Goal: Find contact information: Find contact information

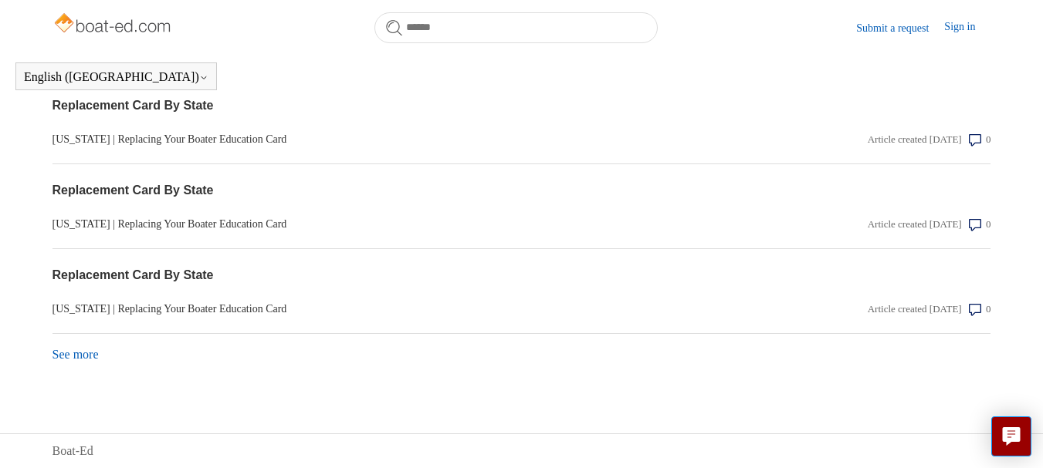
scroll to position [1000, 0]
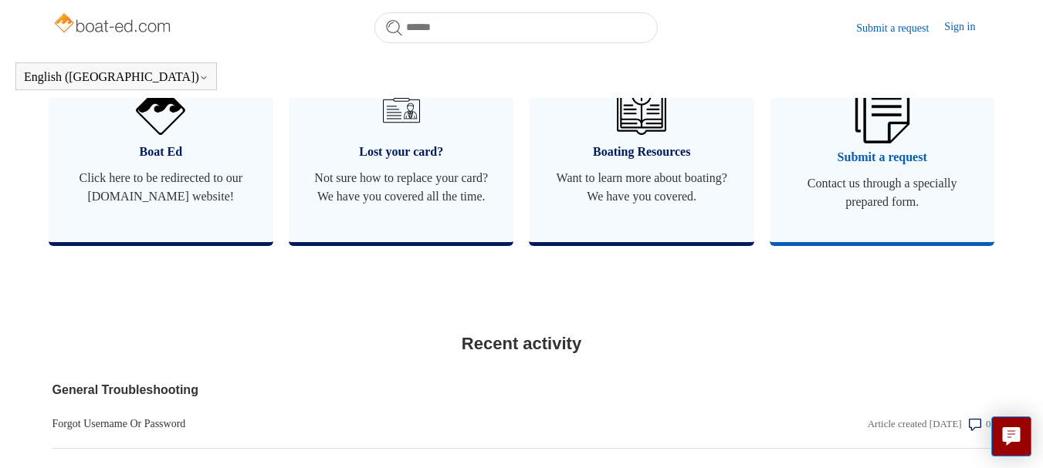
click at [881, 131] on img at bounding box center [881, 110] width 54 height 65
click at [881, 113] on img at bounding box center [881, 110] width 54 height 65
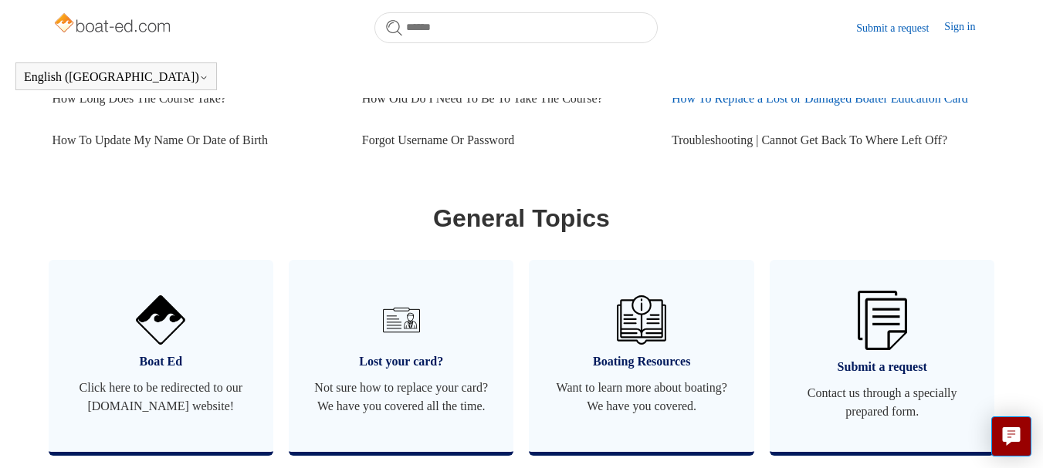
scroll to position [769, 0]
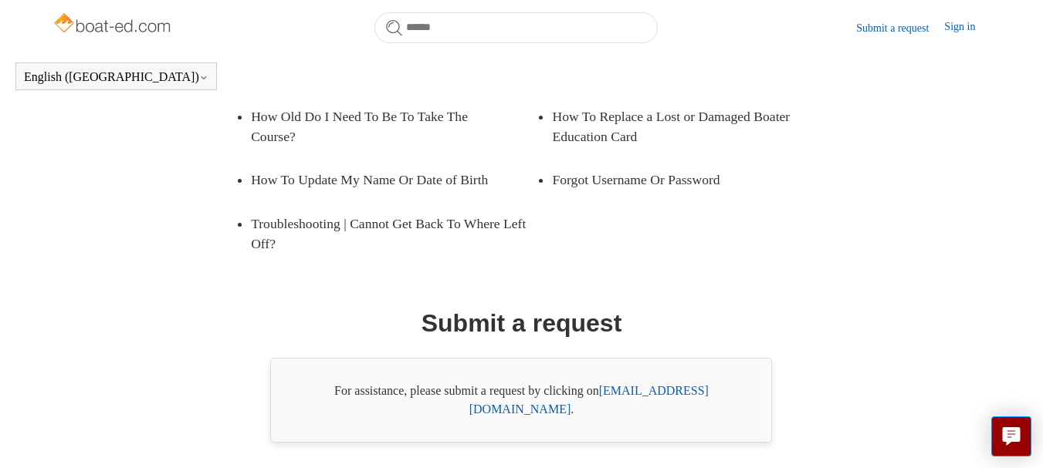
scroll to position [320, 0]
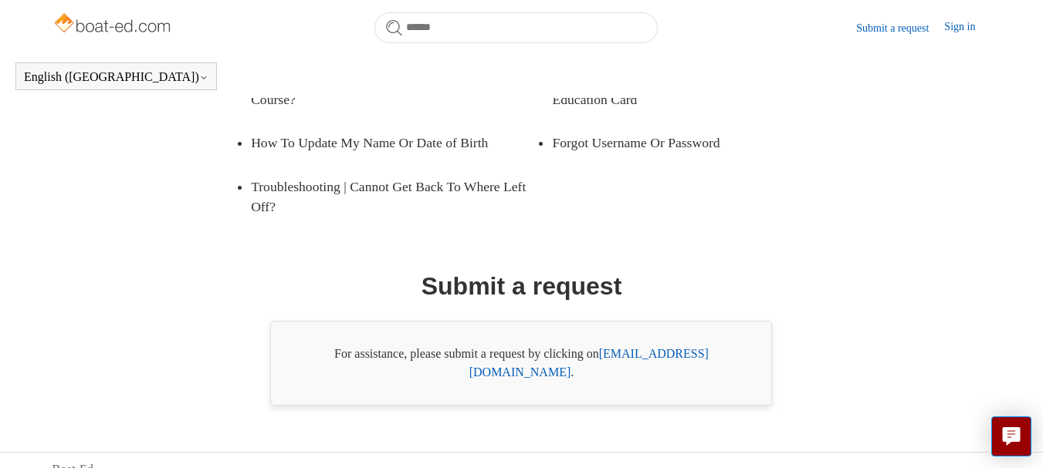
click at [659, 353] on link "[EMAIL_ADDRESS][DOMAIN_NAME]" at bounding box center [588, 363] width 239 height 32
